Goal: Use online tool/utility

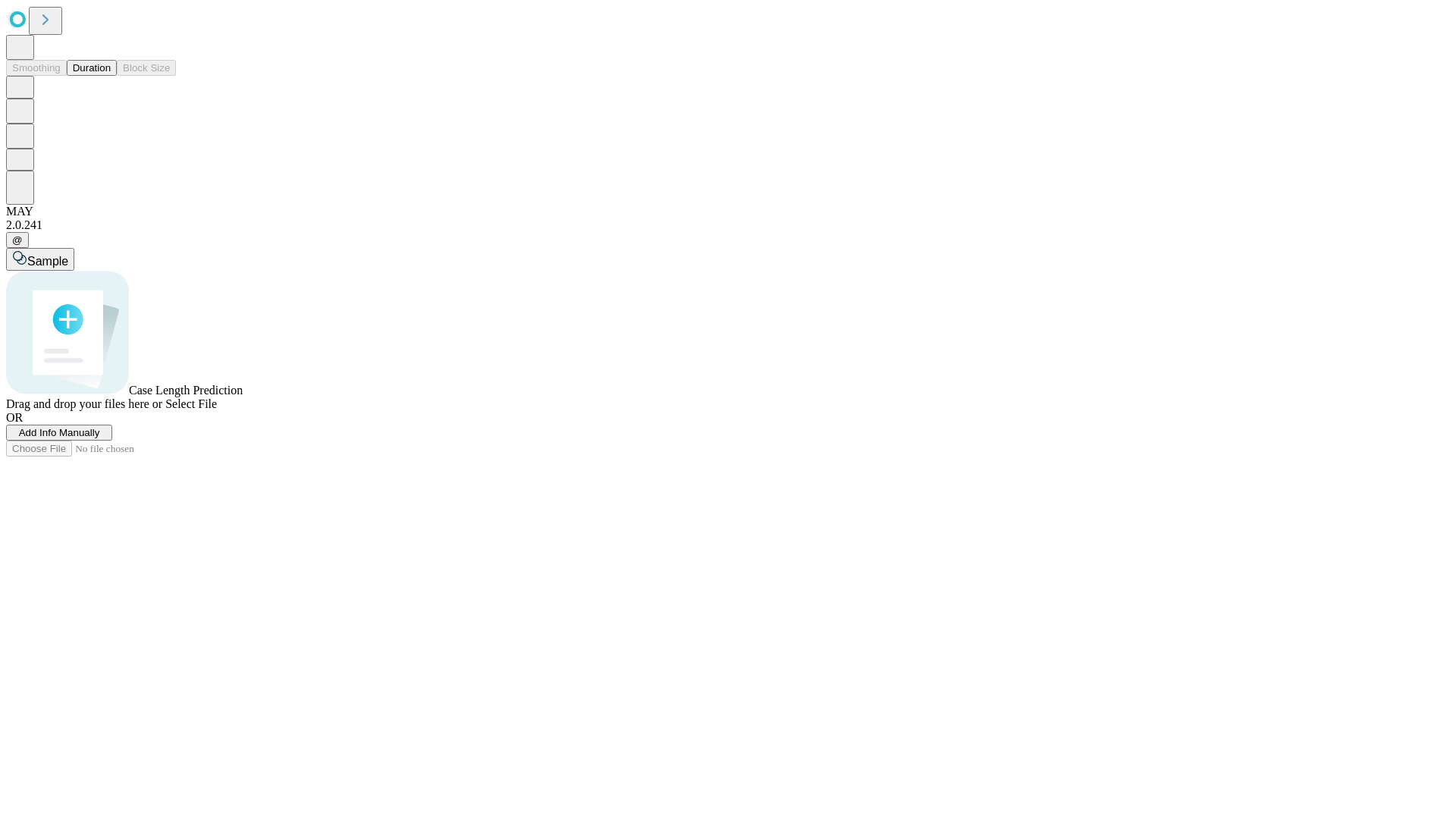
click at [111, 75] on button "Duration" at bounding box center [92, 68] width 50 height 16
click at [100, 438] on span "Add Info Manually" at bounding box center [59, 432] width 81 height 11
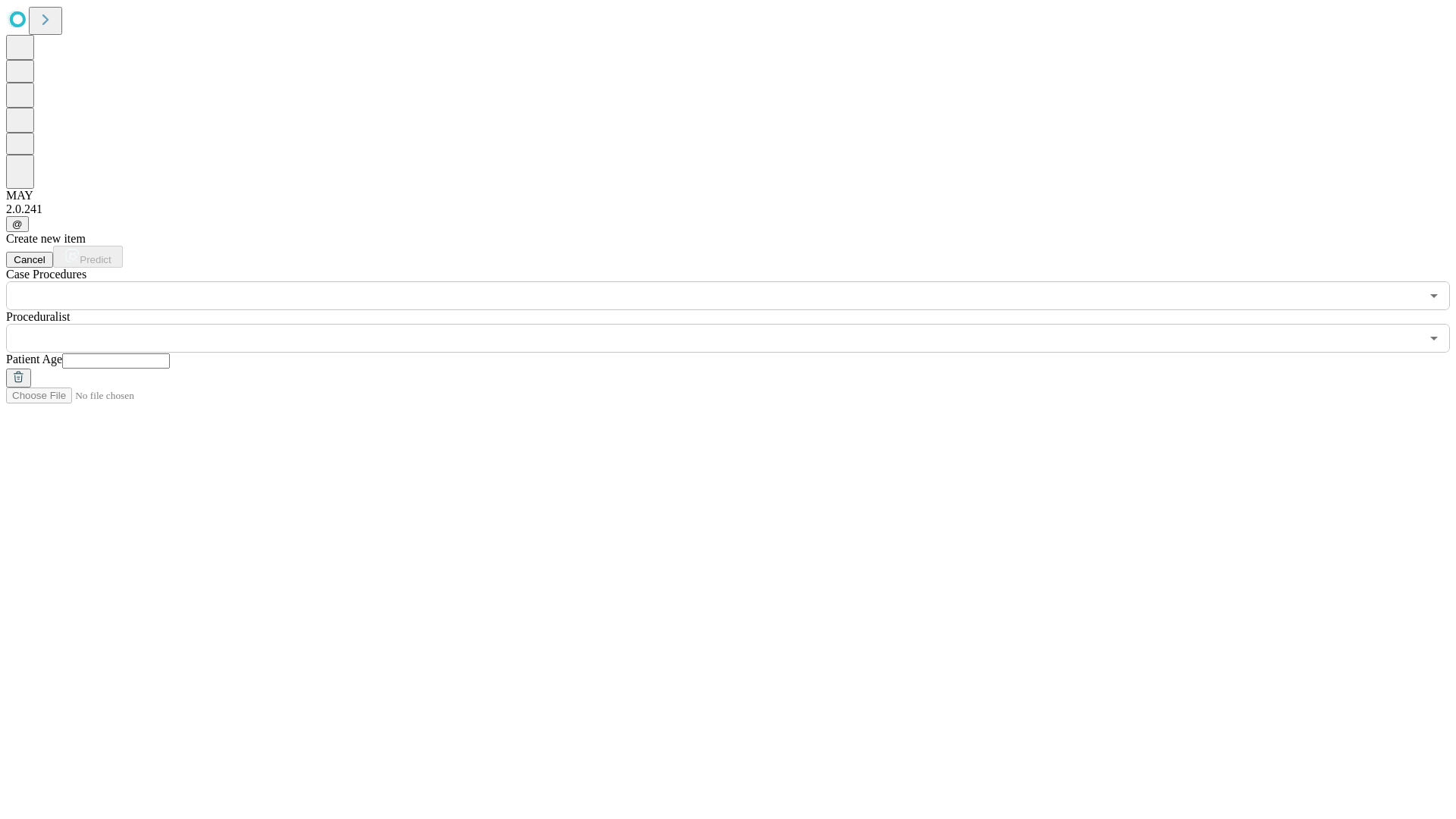
click at [170, 353] on input "text" at bounding box center [116, 360] width 108 height 15
type input "**"
click at [738, 324] on input "text" at bounding box center [713, 338] width 1414 height 29
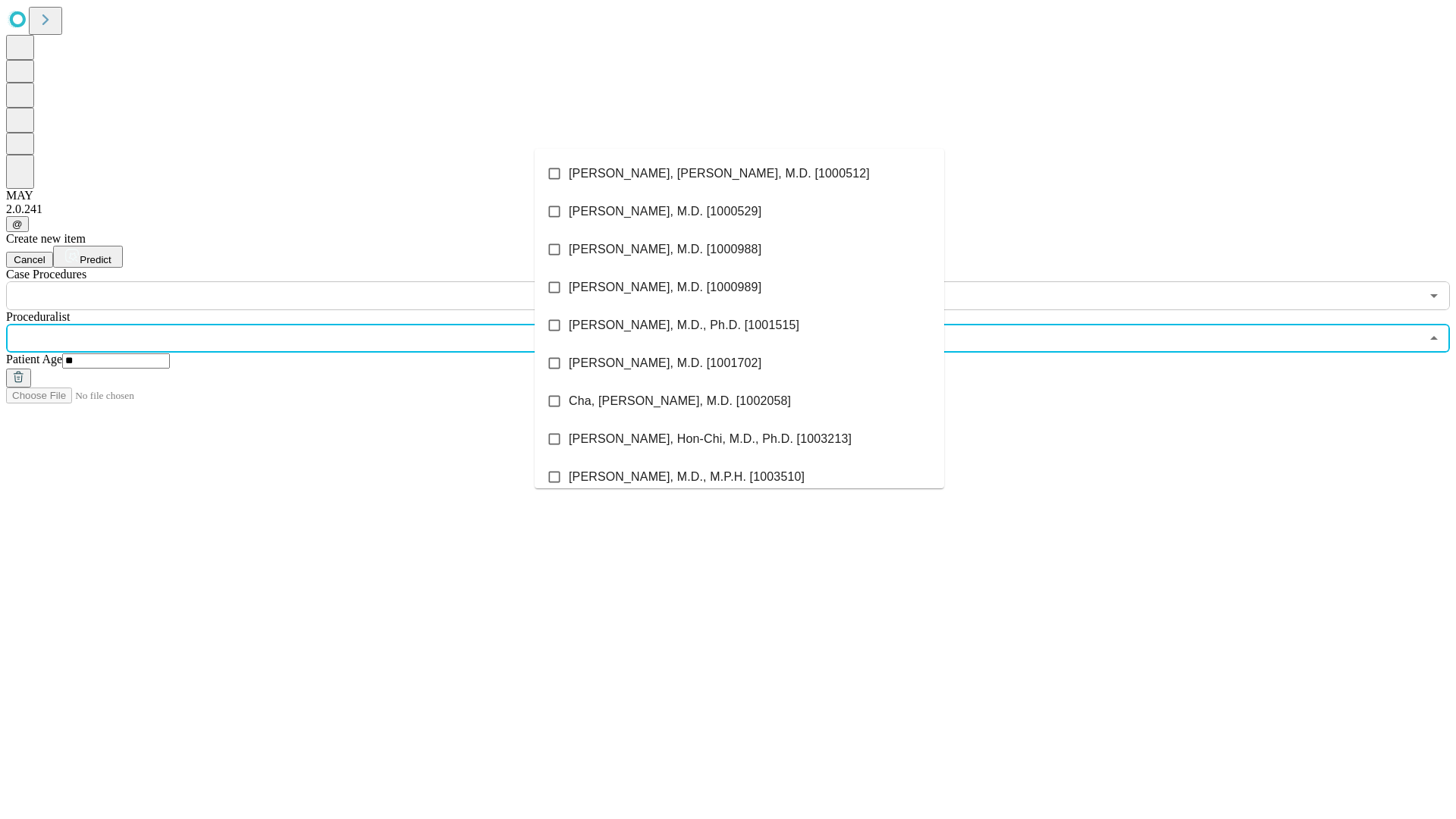
click at [739, 174] on li "[PERSON_NAME], [PERSON_NAME], M.D. [1000512]" at bounding box center [739, 174] width 410 height 38
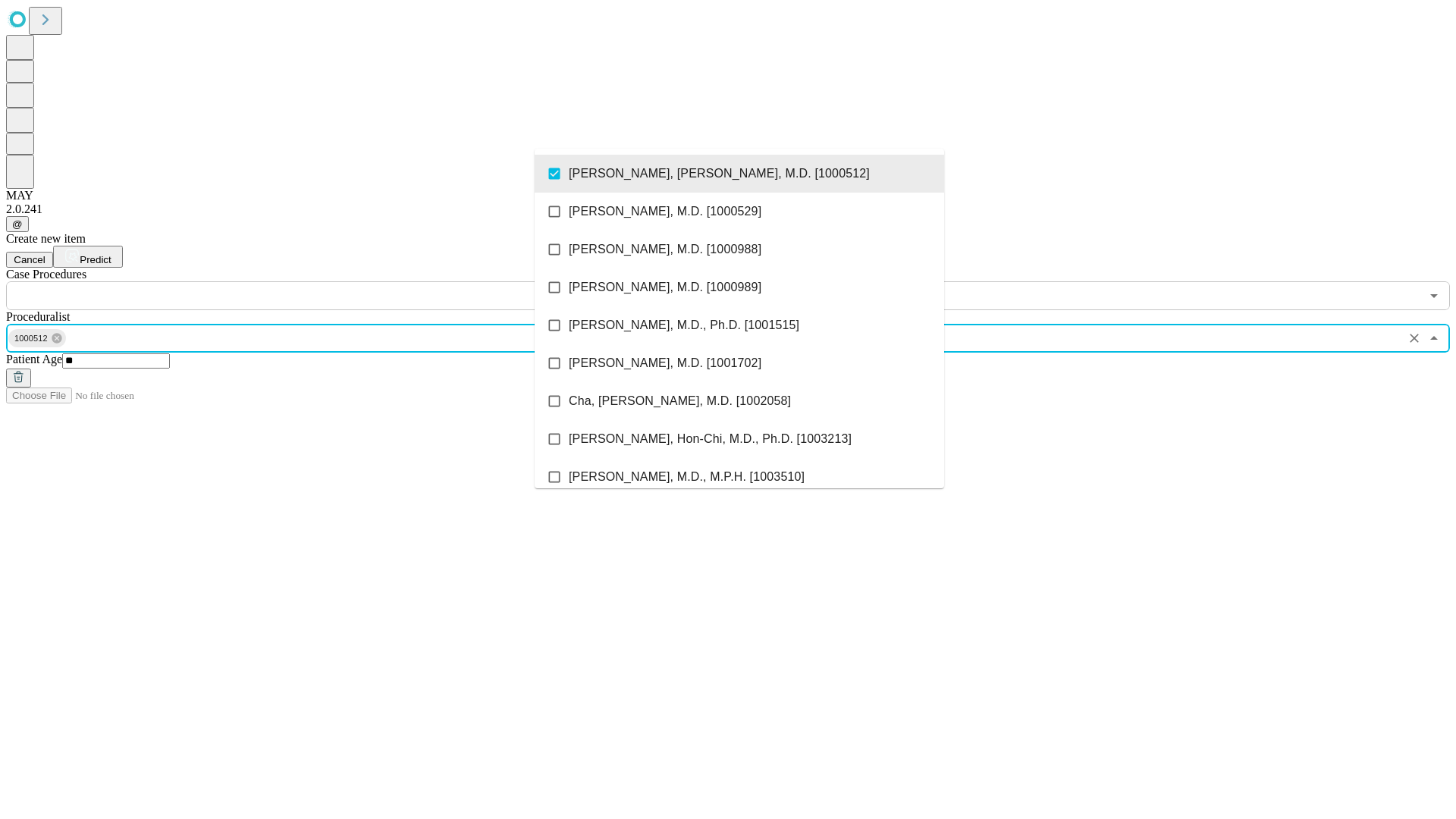
click at [318, 281] on input "text" at bounding box center [713, 296] width 1414 height 29
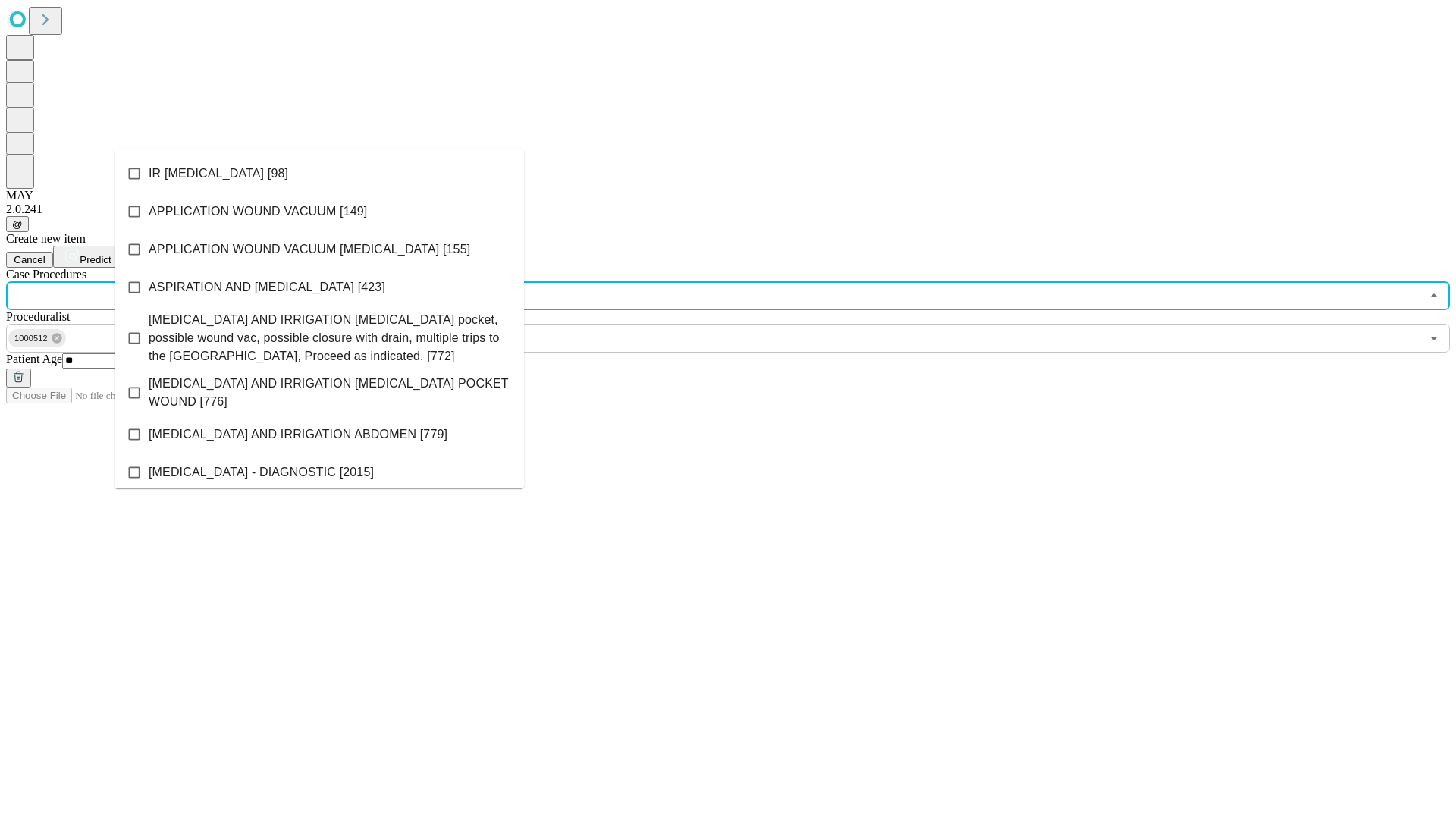
click at [319, 174] on li "IR [MEDICAL_DATA] [98]" at bounding box center [319, 174] width 410 height 38
click at [111, 254] on span "Predict" at bounding box center [95, 259] width 31 height 11
